Goal: Information Seeking & Learning: Check status

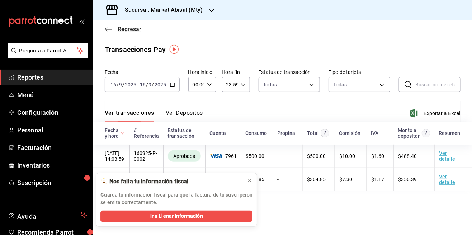
click at [105, 30] on icon "button" at bounding box center [106, 29] width 3 height 5
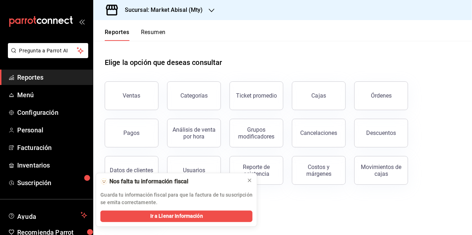
scroll to position [34, 0]
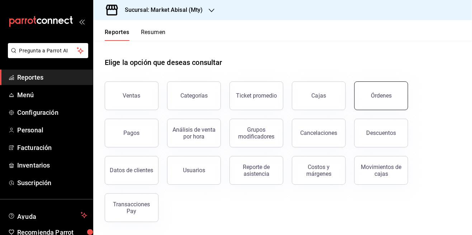
click at [374, 92] on div "Órdenes" at bounding box center [381, 95] width 21 height 7
click at [124, 95] on div "Ventas" at bounding box center [132, 95] width 18 height 7
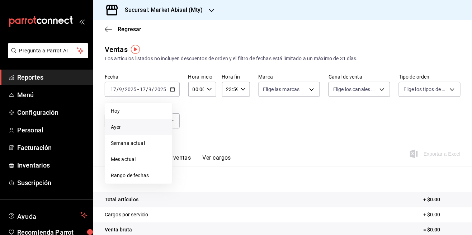
click at [135, 127] on span "Ayer" at bounding box center [139, 127] width 56 height 8
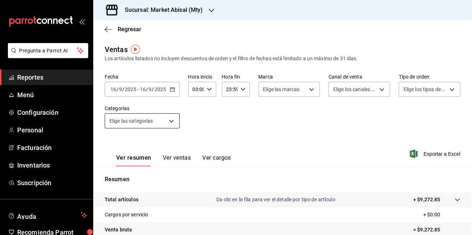
click at [138, 121] on body "Pregunta a Parrot AI Reportes Menú Configuración Personal Facturación Inventari…" at bounding box center [236, 117] width 472 height 235
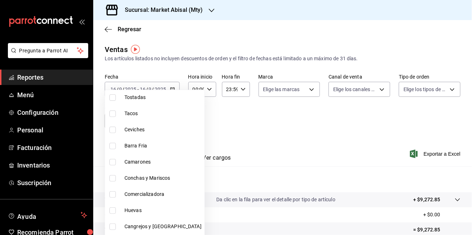
scroll to position [104, 0]
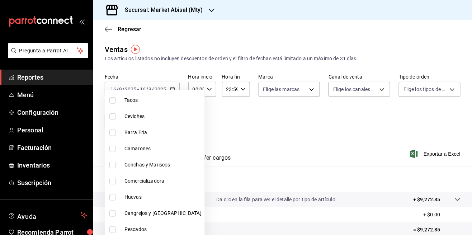
click at [257, 178] on div at bounding box center [236, 117] width 472 height 235
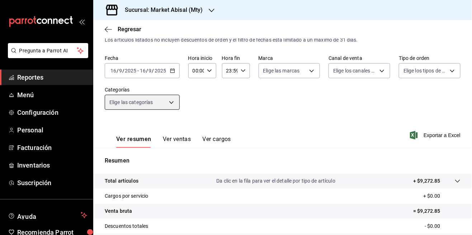
scroll to position [0, 0]
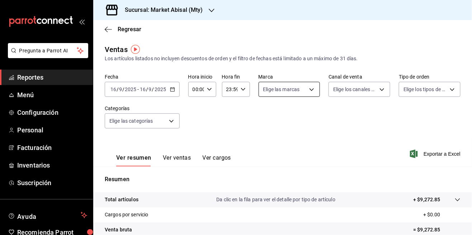
click at [303, 86] on body "Pregunta a Parrot AI Reportes Menú Configuración Personal Facturación Inventari…" at bounding box center [236, 117] width 472 height 235
click at [359, 123] on div at bounding box center [236, 117] width 472 height 235
click at [368, 95] on body "Pregunta a Parrot AI Reportes Menú Configuración Personal Facturación Inventari…" at bounding box center [236, 117] width 472 height 235
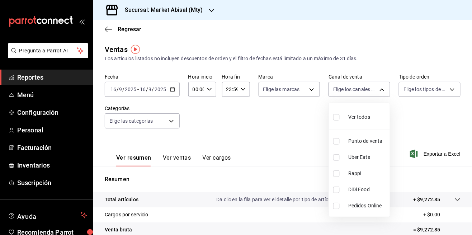
click at [408, 108] on div at bounding box center [236, 117] width 472 height 235
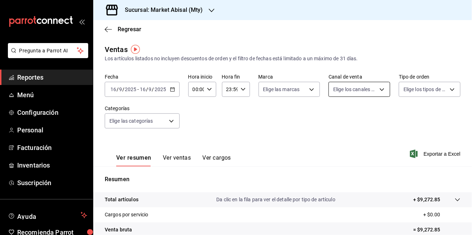
click at [366, 87] on body "Pregunta a Parrot AI Reportes Menú Configuración Personal Facturación Inventari…" at bounding box center [236, 117] width 472 height 235
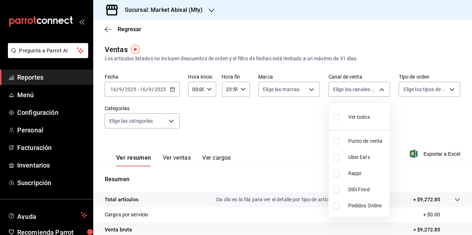
click at [351, 173] on span "Rappi" at bounding box center [367, 174] width 39 height 8
type input "RAPPI"
checkbox input "true"
click at [438, 141] on div at bounding box center [236, 117] width 472 height 235
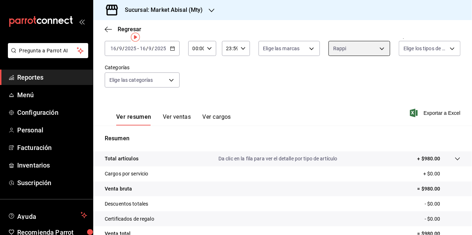
scroll to position [74, 0]
